Goal: Task Accomplishment & Management: Use online tool/utility

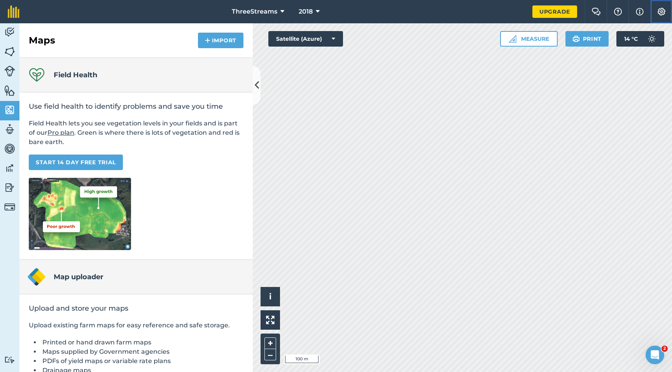
click at [665, 12] on img at bounding box center [660, 12] width 9 height 8
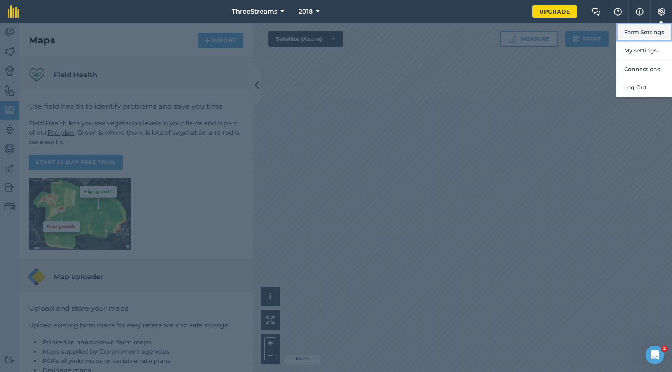
click at [645, 36] on button "Farm Settings" at bounding box center [644, 32] width 56 height 18
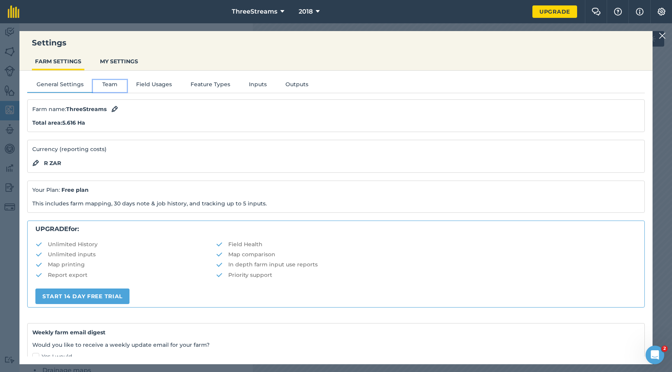
click at [116, 90] on button "Team" at bounding box center [110, 86] width 34 height 12
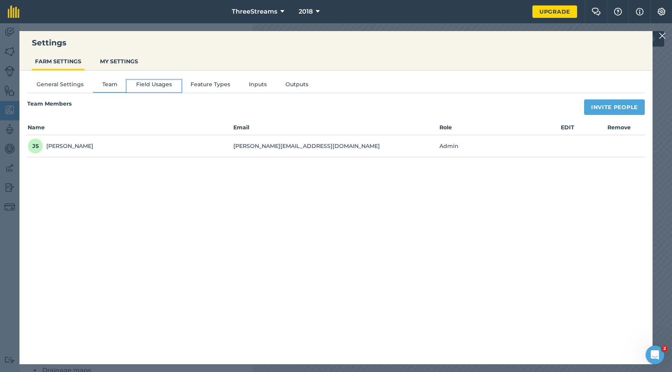
click at [153, 85] on button "Field Usages" at bounding box center [154, 86] width 54 height 12
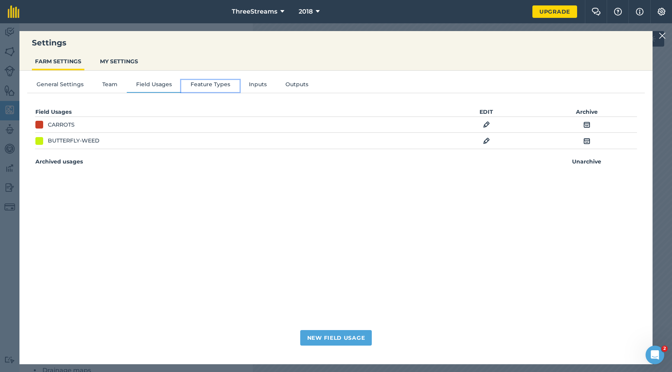
click at [208, 84] on button "Feature Types" at bounding box center [210, 86] width 58 height 12
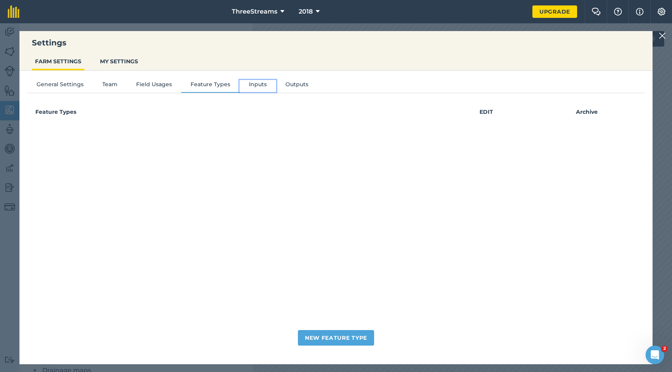
click at [248, 85] on button "Inputs" at bounding box center [257, 86] width 37 height 12
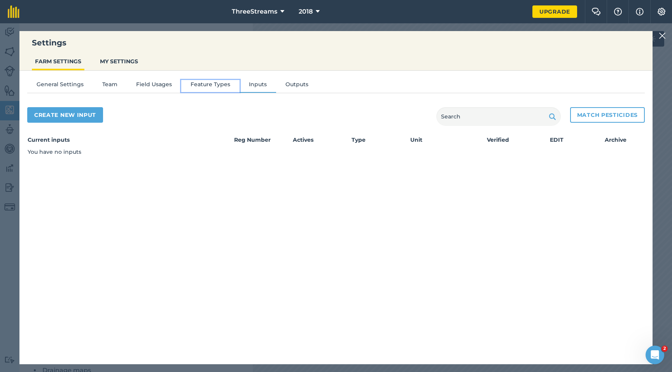
click at [193, 86] on button "Feature Types" at bounding box center [210, 86] width 58 height 12
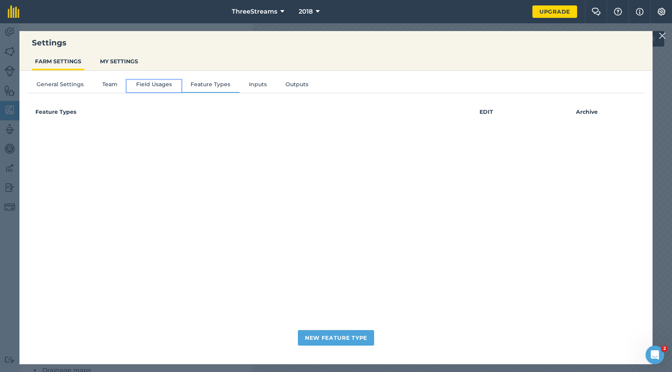
click at [153, 84] on button "Field Usages" at bounding box center [154, 86] width 54 height 12
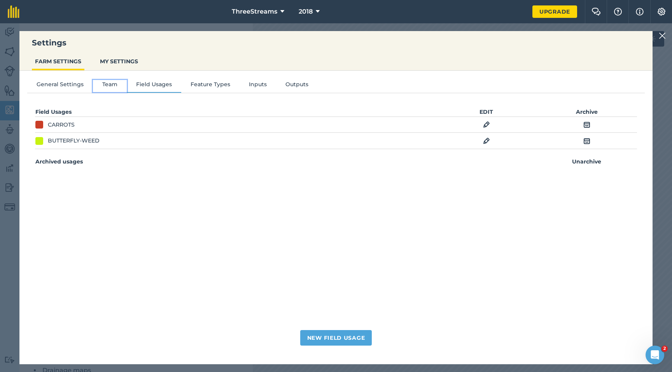
click at [106, 86] on button "Team" at bounding box center [110, 86] width 34 height 12
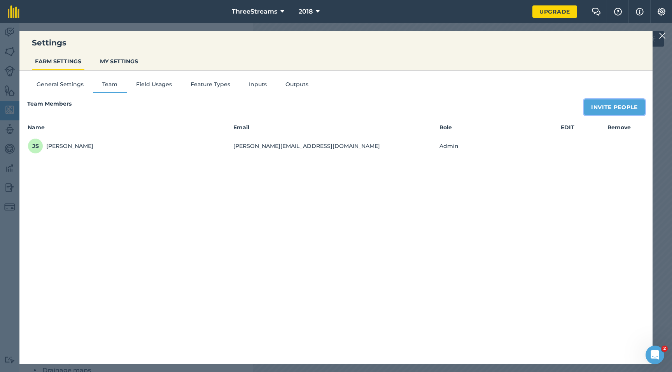
click at [585, 108] on button "Invite People" at bounding box center [614, 107] width 61 height 16
select select "MEMBER"
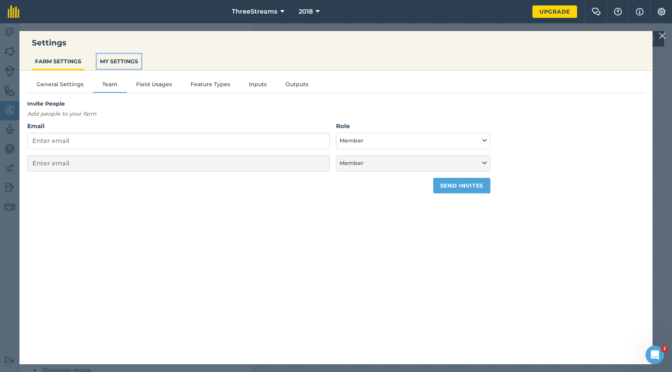
click at [112, 60] on button "MY SETTINGS" at bounding box center [119, 61] width 44 height 15
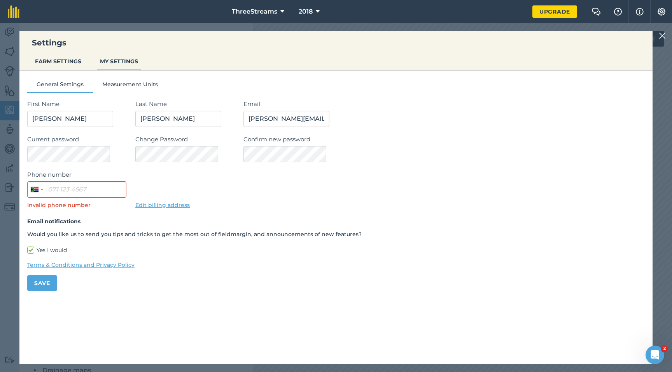
click at [664, 36] on img at bounding box center [661, 35] width 7 height 9
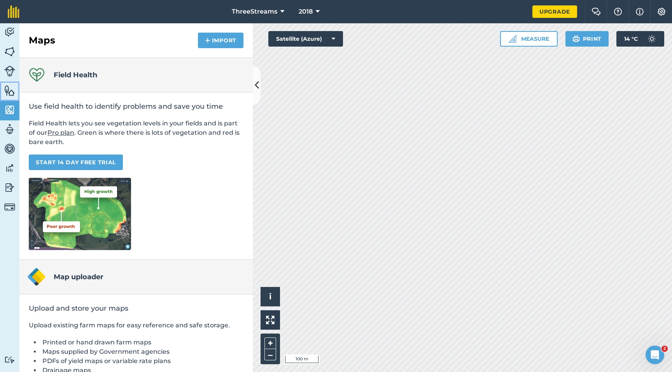
click at [13, 84] on link "Features" at bounding box center [9, 91] width 19 height 19
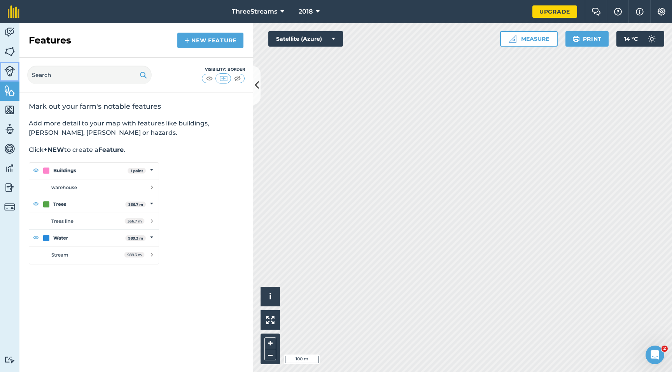
click at [13, 73] on img at bounding box center [9, 71] width 11 height 11
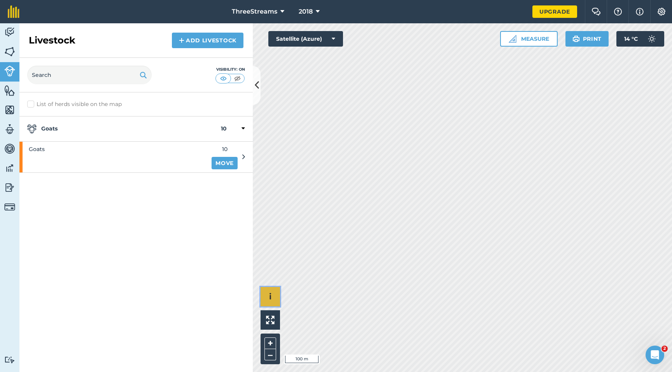
click at [265, 297] on button "i" at bounding box center [269, 296] width 19 height 19
click at [267, 297] on button "›" at bounding box center [269, 296] width 19 height 19
click at [16, 54] on link "Fields" at bounding box center [9, 52] width 19 height 19
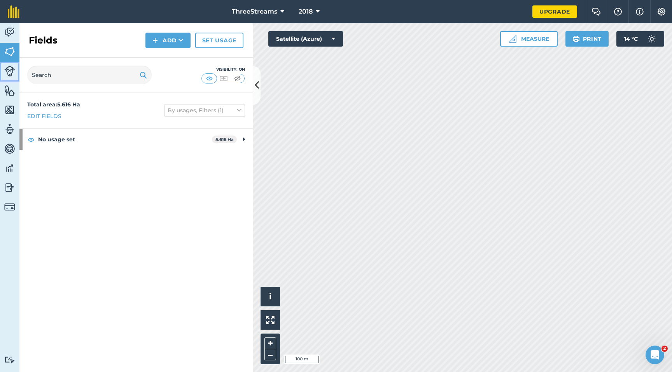
click at [9, 74] on img at bounding box center [9, 71] width 11 height 11
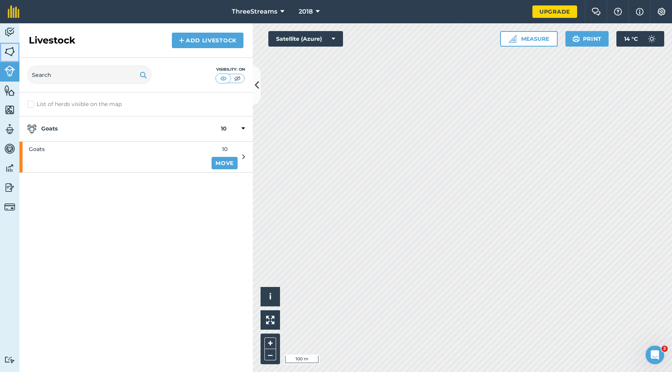
click at [9, 57] on link "Fields" at bounding box center [9, 52] width 19 height 19
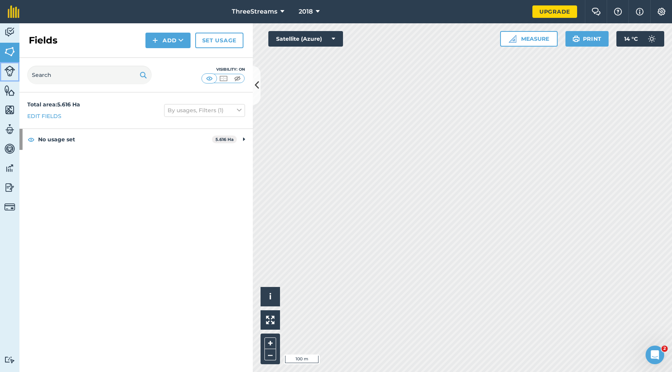
click at [10, 71] on img at bounding box center [9, 71] width 11 height 11
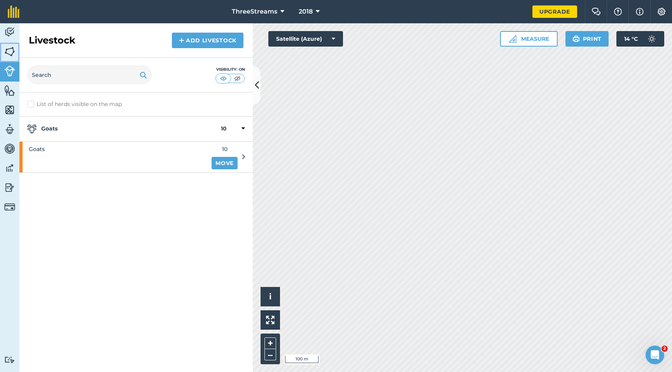
click at [10, 58] on link "Fields" at bounding box center [9, 52] width 19 height 19
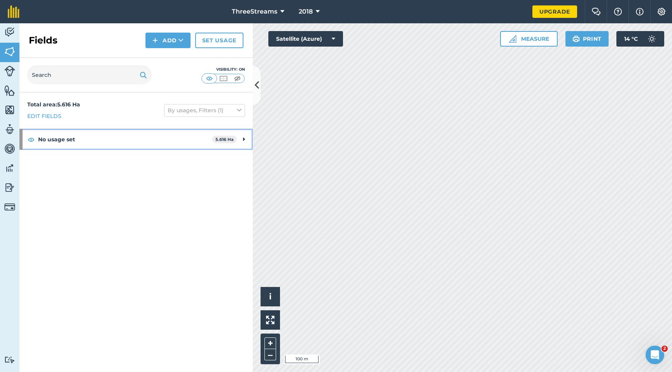
click at [246, 140] on div "No usage set 5.616 Ha" at bounding box center [135, 139] width 233 height 21
click at [160, 140] on strong "No usage set" at bounding box center [124, 139] width 172 height 21
click at [11, 206] on img at bounding box center [9, 207] width 11 height 11
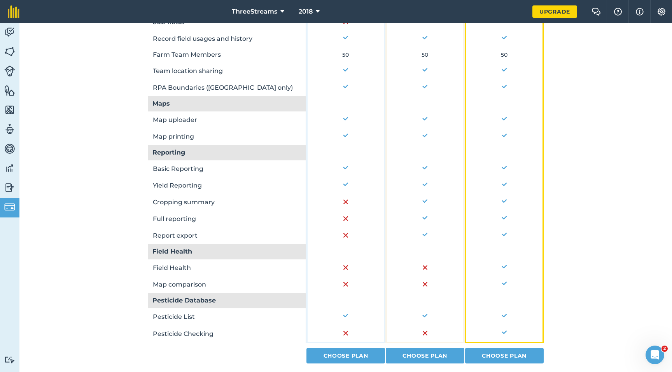
scroll to position [488, 0]
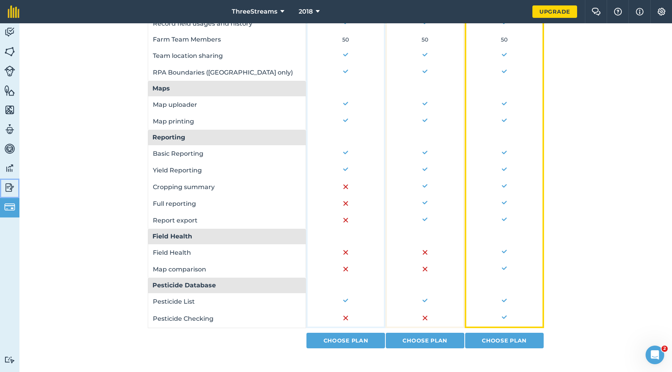
click at [13, 194] on link "Reporting" at bounding box center [9, 188] width 19 height 19
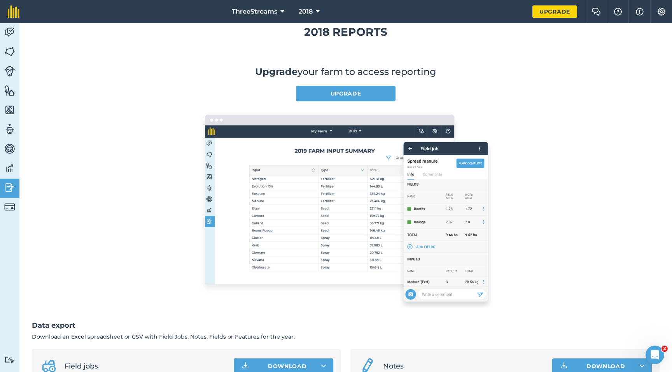
scroll to position [87, 0]
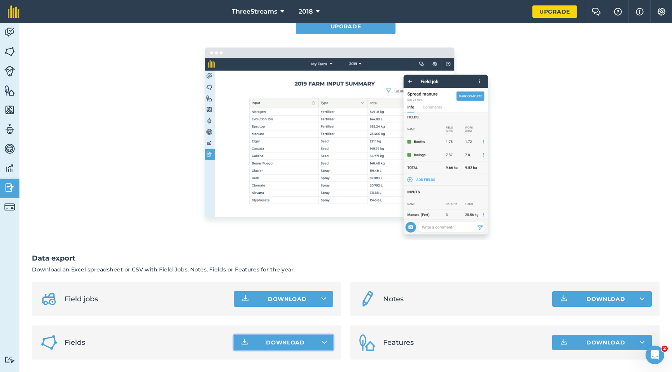
click at [276, 345] on span "Download" at bounding box center [285, 343] width 39 height 8
click at [10, 51] on img at bounding box center [9, 52] width 11 height 12
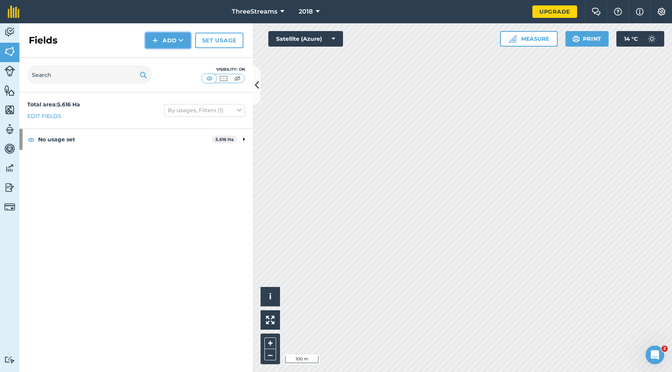
click at [161, 42] on button "Add" at bounding box center [167, 41] width 45 height 16
click at [171, 74] on link "Import" at bounding box center [168, 75] width 43 height 17
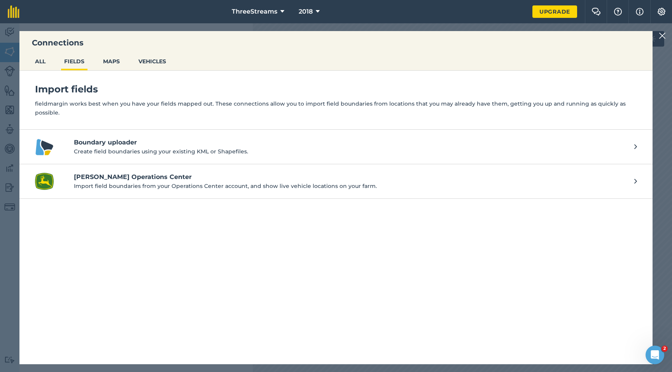
click at [664, 38] on img at bounding box center [661, 35] width 7 height 9
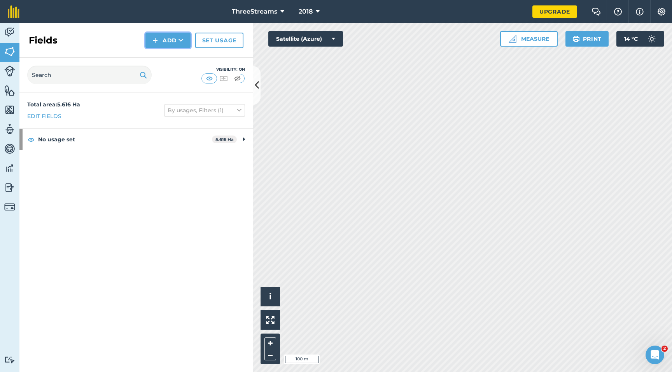
click at [163, 46] on button "Add" at bounding box center [167, 41] width 45 height 16
click at [163, 75] on link "Import" at bounding box center [168, 75] width 43 height 17
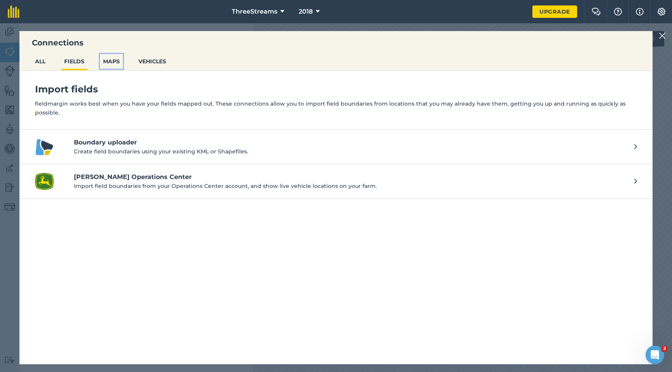
click at [109, 60] on button "MAPS" at bounding box center [111, 61] width 23 height 15
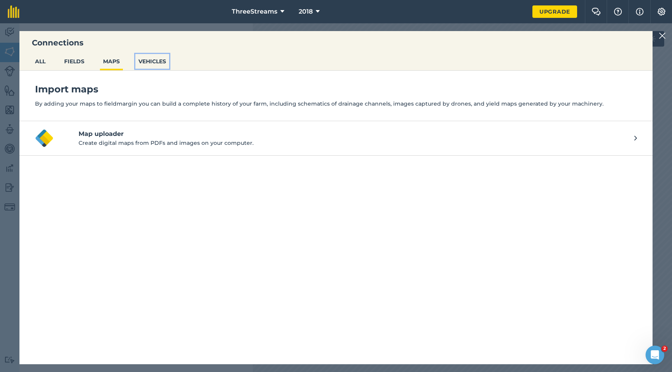
click at [152, 61] on button "VEHICLES" at bounding box center [152, 61] width 34 height 15
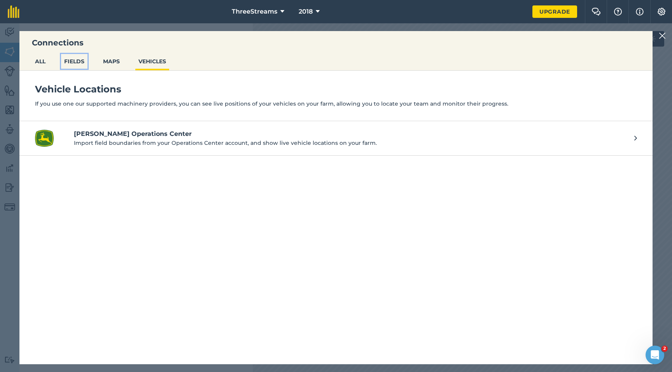
click at [69, 61] on button "FIELDS" at bounding box center [74, 61] width 26 height 15
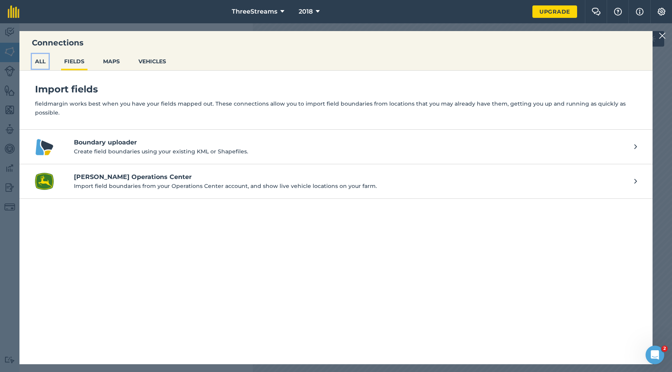
click at [37, 59] on button "ALL" at bounding box center [40, 61] width 17 height 15
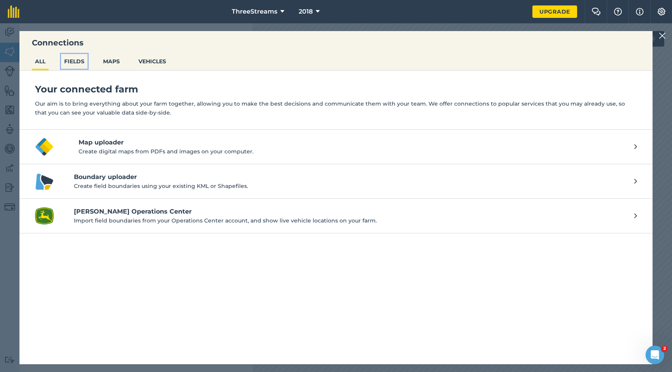
click at [74, 63] on button "FIELDS" at bounding box center [74, 61] width 26 height 15
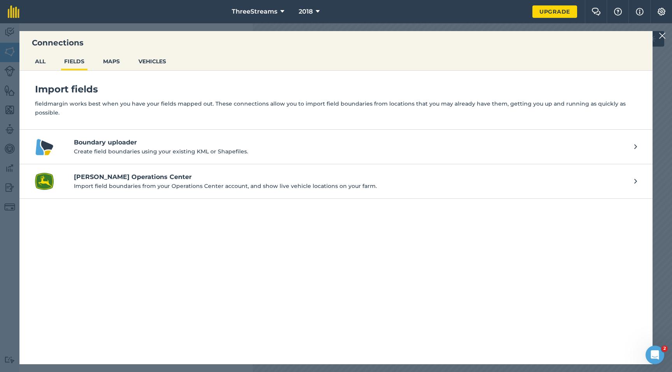
click at [105, 147] on p "Create field boundaries using your existing KML or Shapefiles." at bounding box center [350, 151] width 552 height 9
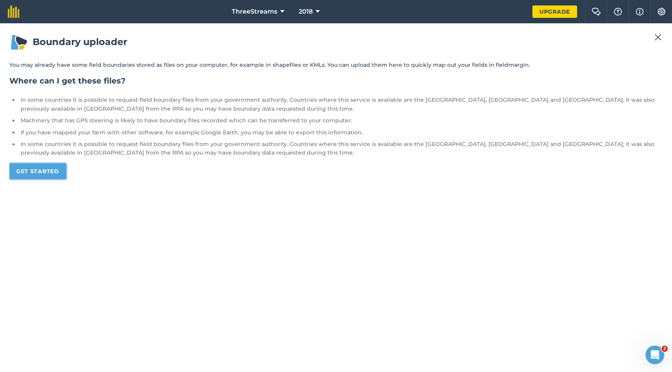
click at [36, 171] on link "Get started" at bounding box center [37, 172] width 57 height 16
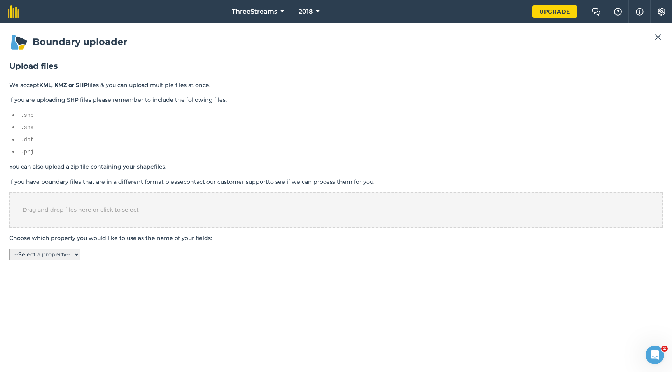
click at [65, 257] on select "-- Select a property -- name" at bounding box center [44, 255] width 71 height 12
select select "name"
click at [9, 249] on select "-- Select a property -- name" at bounding box center [44, 255] width 71 height 12
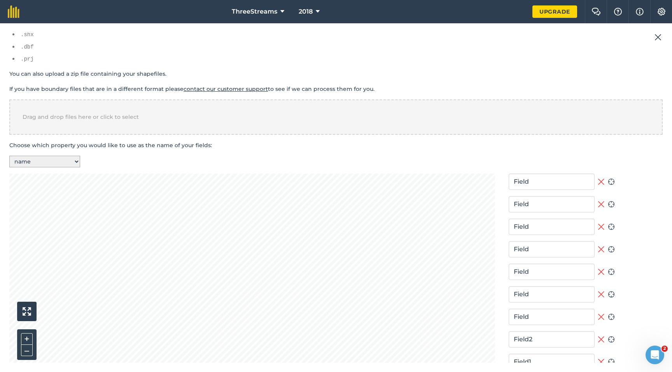
scroll to position [128, 0]
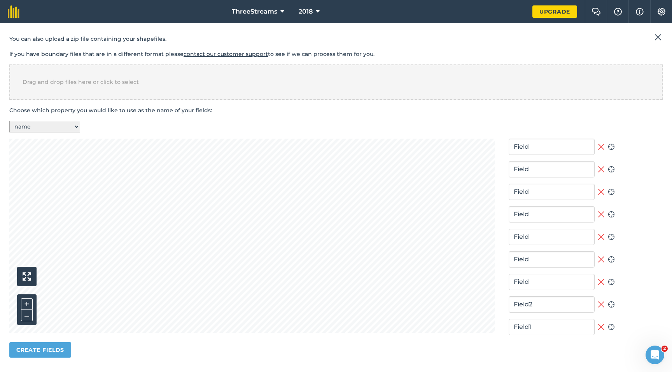
click at [598, 145] on icon at bounding box center [601, 147] width 6 height 6
click at [597, 169] on icon at bounding box center [600, 170] width 7 height 10
click at [607, 168] on icon at bounding box center [610, 169] width 7 height 7
click at [551, 194] on input "Field" at bounding box center [551, 192] width 86 height 16
type input "Field 2"
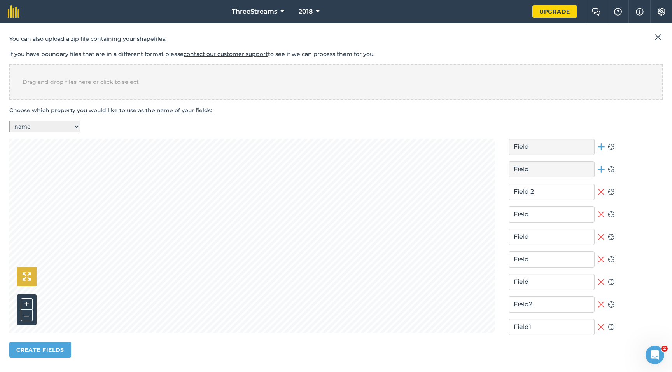
click at [27, 270] on button "button" at bounding box center [26, 276] width 19 height 19
click at [26, 272] on img "button" at bounding box center [27, 276] width 9 height 9
click at [26, 274] on img "button" at bounding box center [27, 276] width 9 height 9
